Goal: Browse casually

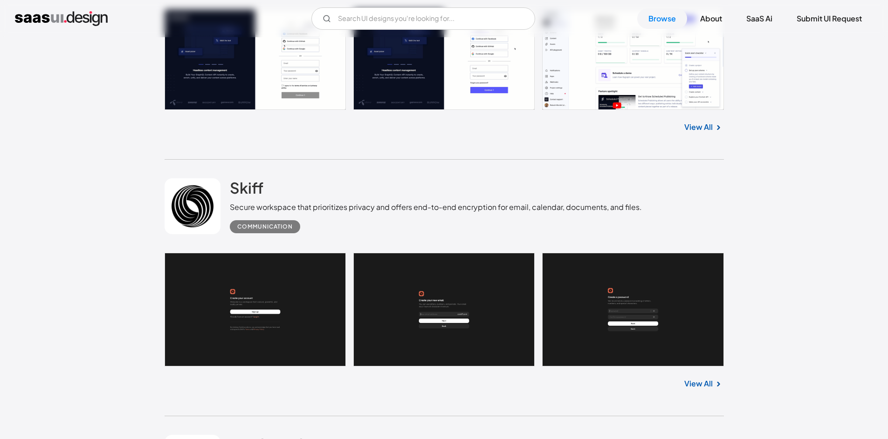
scroll to position [7068, 0]
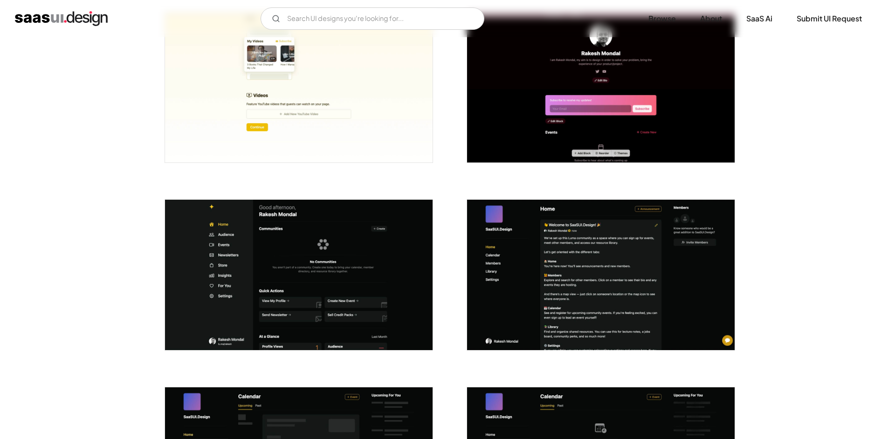
scroll to position [1521, 0]
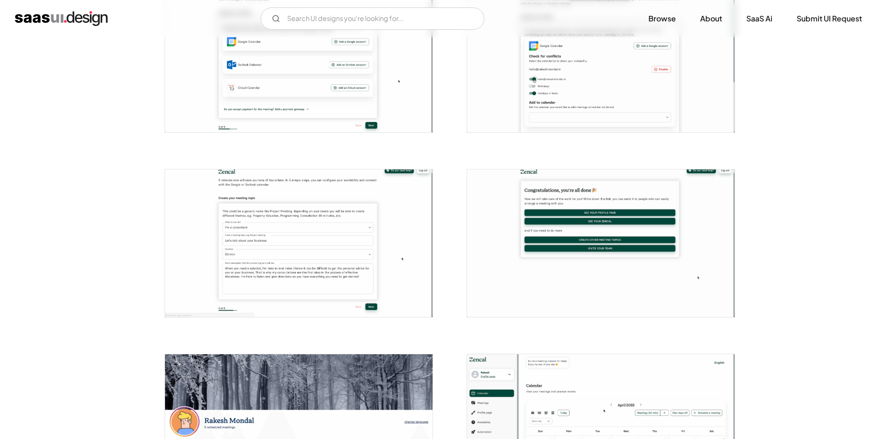
scroll to position [790, 0]
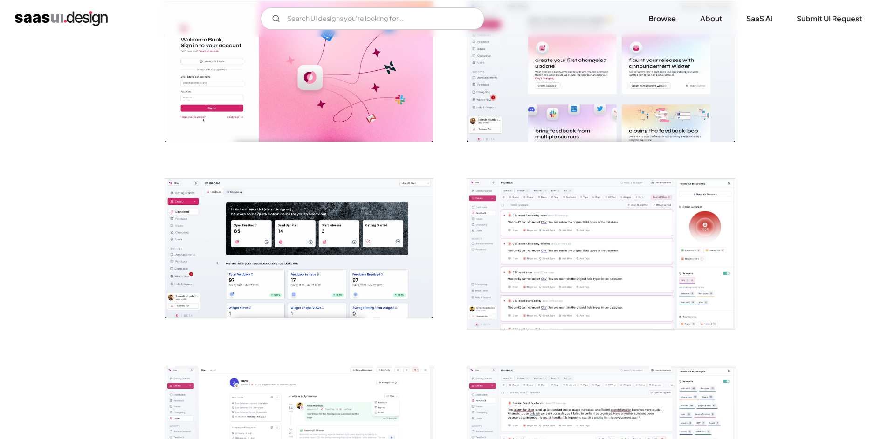
scroll to position [321, 0]
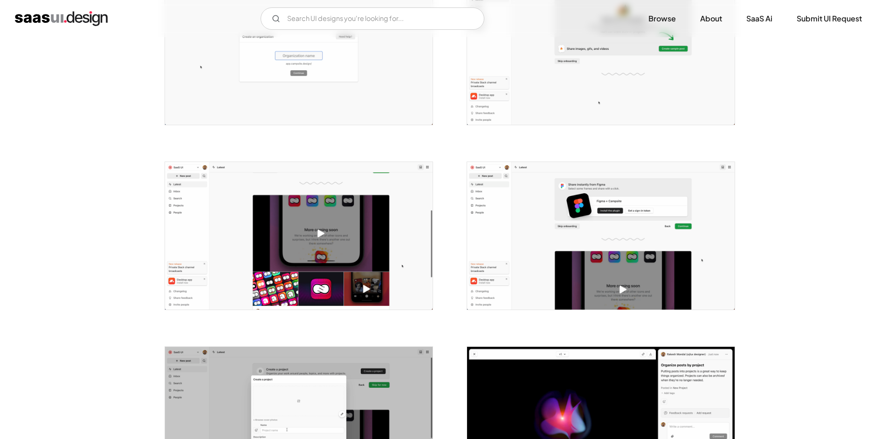
scroll to position [500, 0]
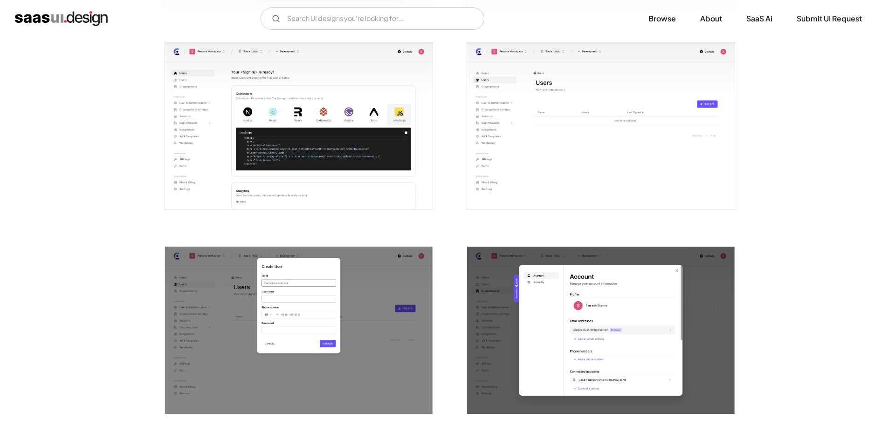
scroll to position [596, 0]
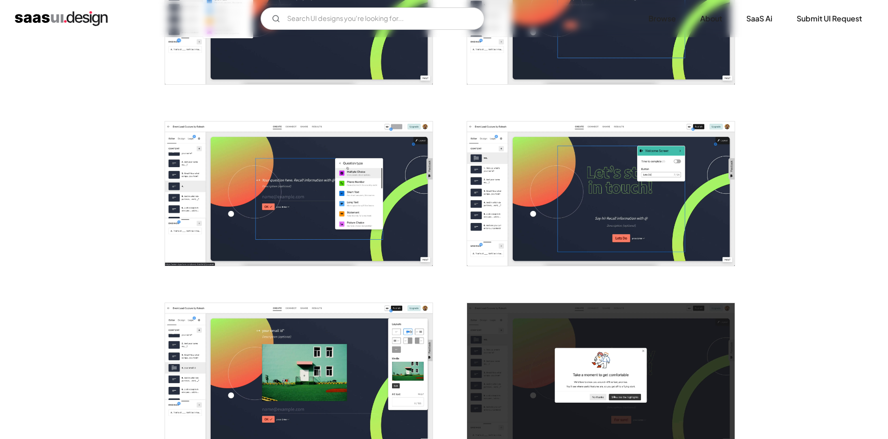
scroll to position [1521, 0]
